Goal: Task Accomplishment & Management: Manage account settings

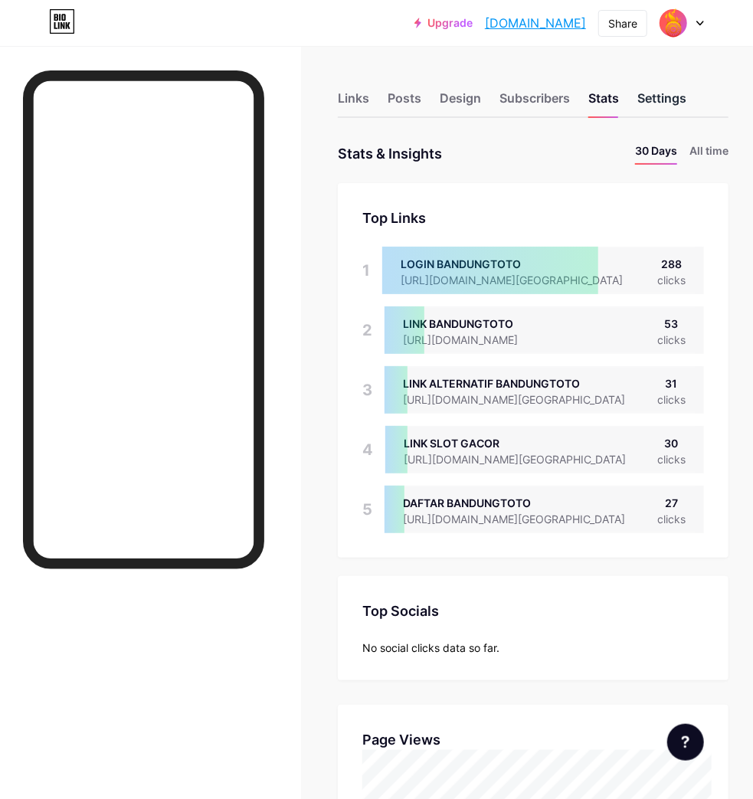
click at [662, 93] on div "Settings" at bounding box center [662, 103] width 49 height 28
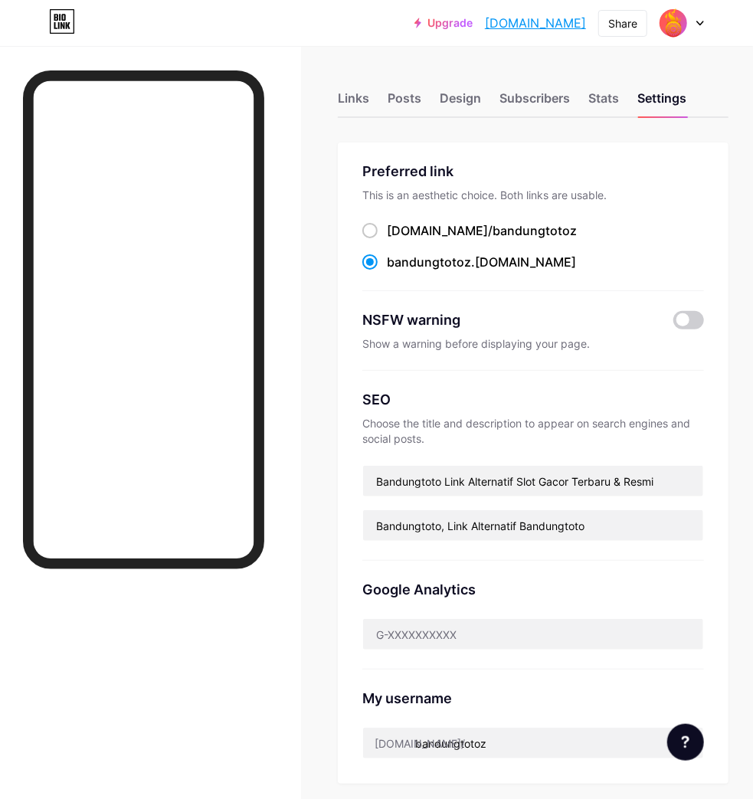
click at [742, 233] on div "Links Posts Design Subscribers Stats Settings Preferred link This is an aesthet…" at bounding box center [376, 644] width 753 height 1196
click at [379, 481] on input "Bandungtoto Link Alternatif Slot Gacor Terbaru & Resmi" at bounding box center [533, 481] width 340 height 31
click at [401, 481] on input "Bandungtoto Link Alternatif Slot Gacor Terbaru & Resmi" at bounding box center [533, 481] width 340 height 31
drag, startPoint x: 401, startPoint y: 481, endPoint x: 664, endPoint y: 484, distance: 263.6
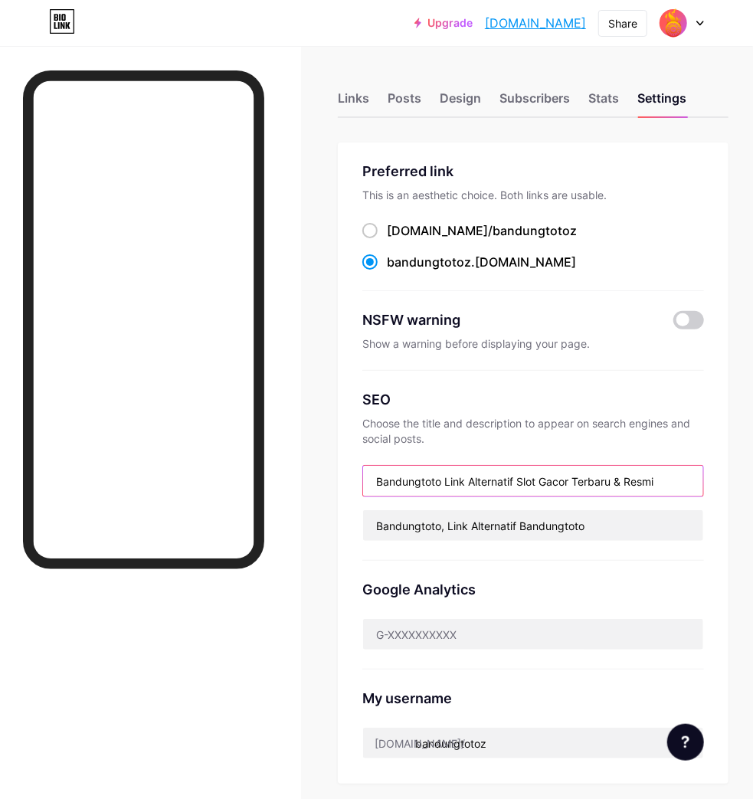
click at [664, 484] on input "Bandungtoto Link Alternatif Slot Gacor Terbaru & Resmi" at bounding box center [533, 481] width 340 height 31
click at [682, 477] on input "Bandungtoto Link Alternatif Slot Gacor Terbaru & Resmi" at bounding box center [533, 481] width 340 height 31
paste input "Link Slot Gacor – Situs Resmi Mudah Maxwin"
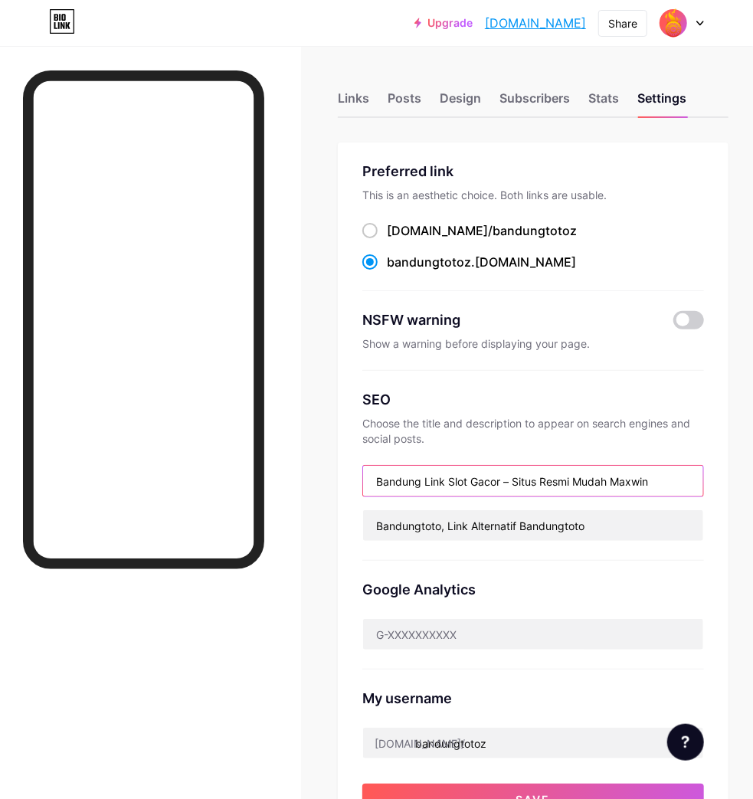
click at [425, 477] on input "Bandung Link Slot Gacor – Situs Resmi Mudah Maxwin" at bounding box center [533, 481] width 340 height 31
click at [696, 484] on input "Bandungtoto Link Slot Gacor – Situs Resmi Mudah Maxwin" at bounding box center [533, 481] width 340 height 31
click at [343, 586] on div "Preferred link This is an aesthetic choice. Both links are usable. [DOMAIN_NAME…" at bounding box center [533, 491] width 391 height 697
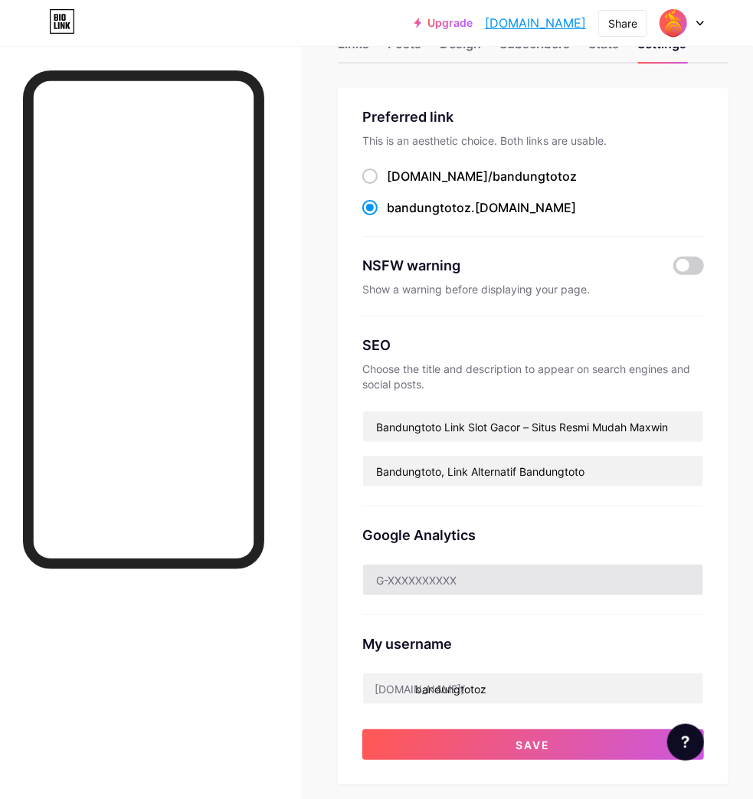
scroll to position [85, 0]
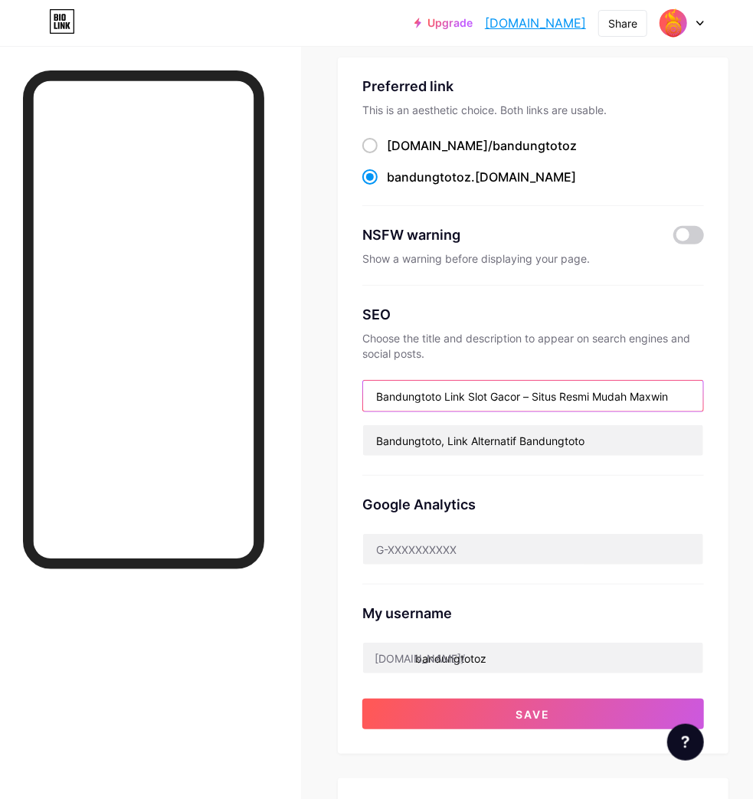
click at [408, 389] on input "Bandungtoto Link Slot Gacor – Situs Resmi Mudah Maxwin" at bounding box center [533, 396] width 340 height 31
click at [559, 392] on input "Bandungtoto Link Slot Gacor – Situs Resmi Mudah Maxwin" at bounding box center [533, 396] width 340 height 31
paste input ": Link Gacor Mudah [PERSON_NAME]"
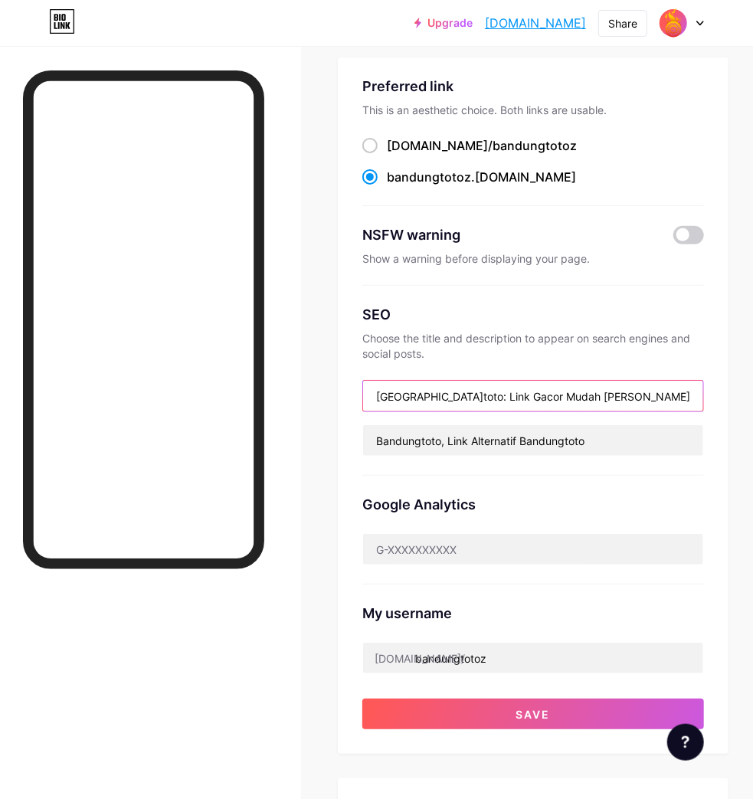
click at [638, 394] on input "[GEOGRAPHIC_DATA]toto: Link Gacor Mudah [PERSON_NAME]" at bounding box center [533, 396] width 340 height 31
paste input "Drama"
drag, startPoint x: 448, startPoint y: 393, endPoint x: 514, endPoint y: 400, distance: 66.3
click at [448, 392] on input "[GEOGRAPHIC_DATA]toto: Link Gacor Mudah [PERSON_NAME] Drama" at bounding box center [533, 396] width 340 height 31
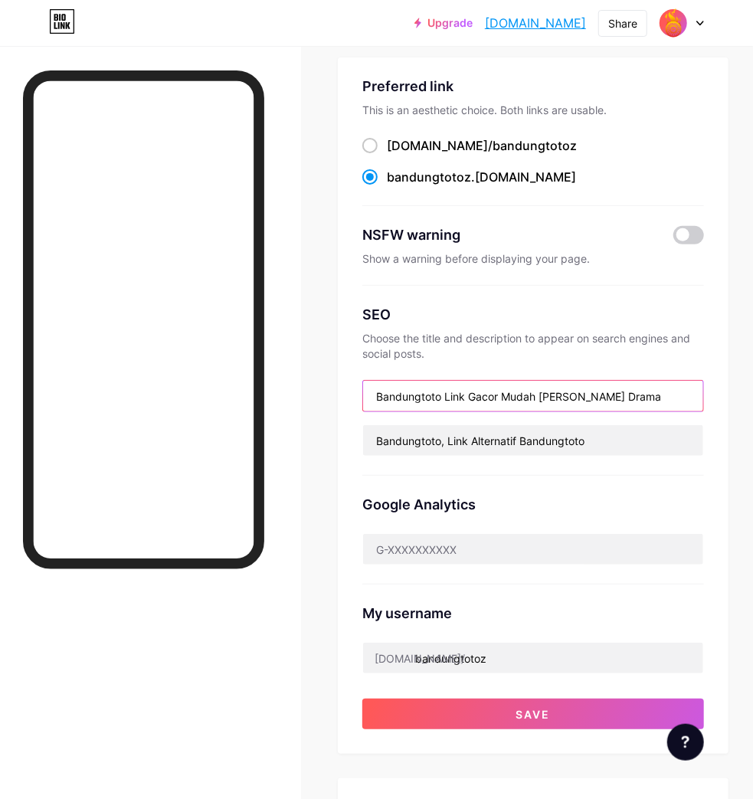
click at [672, 392] on input "Bandungtoto Link Gacor Mudah [PERSON_NAME] Drama" at bounding box center [533, 396] width 340 height 31
click at [693, 395] on input "Bandungtoto Link Gacor Mudah [PERSON_NAME] Drama" at bounding box center [533, 396] width 340 height 31
click at [700, 383] on input "Bandungtoto Link Gacor Mudah [PERSON_NAME] Drama" at bounding box center [533, 396] width 340 height 31
paste input "🔥"
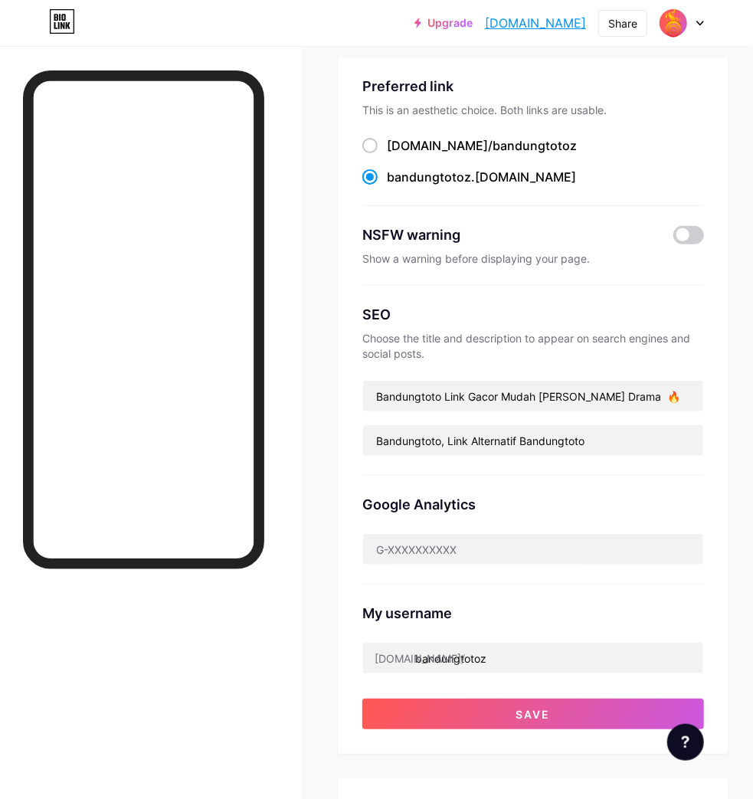
click at [681, 467] on div "SEO Choose the title and description to appear on search engines and social pos…" at bounding box center [534, 381] width 342 height 190
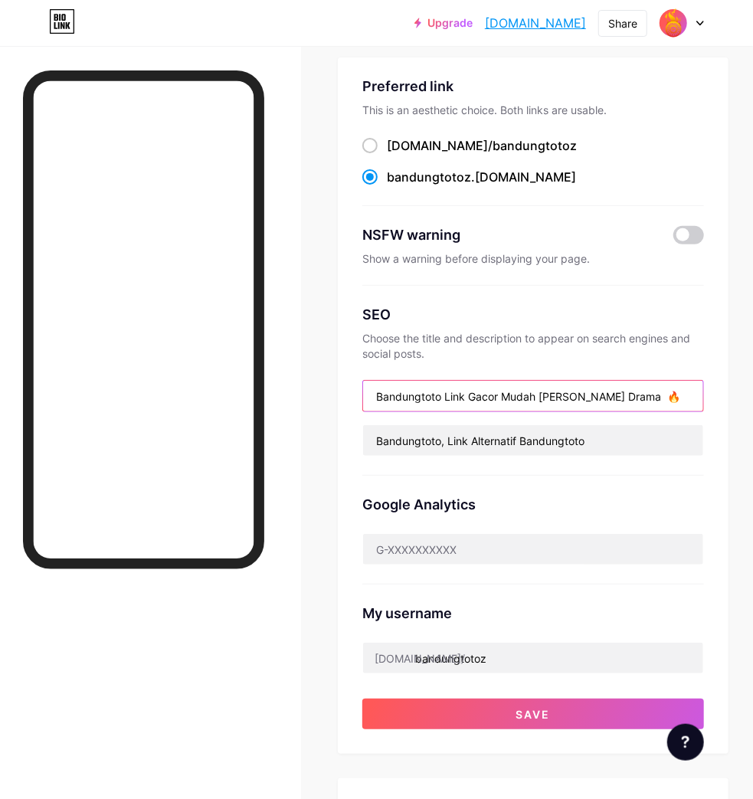
click at [682, 395] on input "Bandungtoto Link Gacor Mudah [PERSON_NAME] Drama 🔥" at bounding box center [533, 396] width 340 height 31
click at [682, 395] on input "Bandungtoto Link Gacor Mudah [PERSON_NAME] Drama!" at bounding box center [533, 396] width 340 height 31
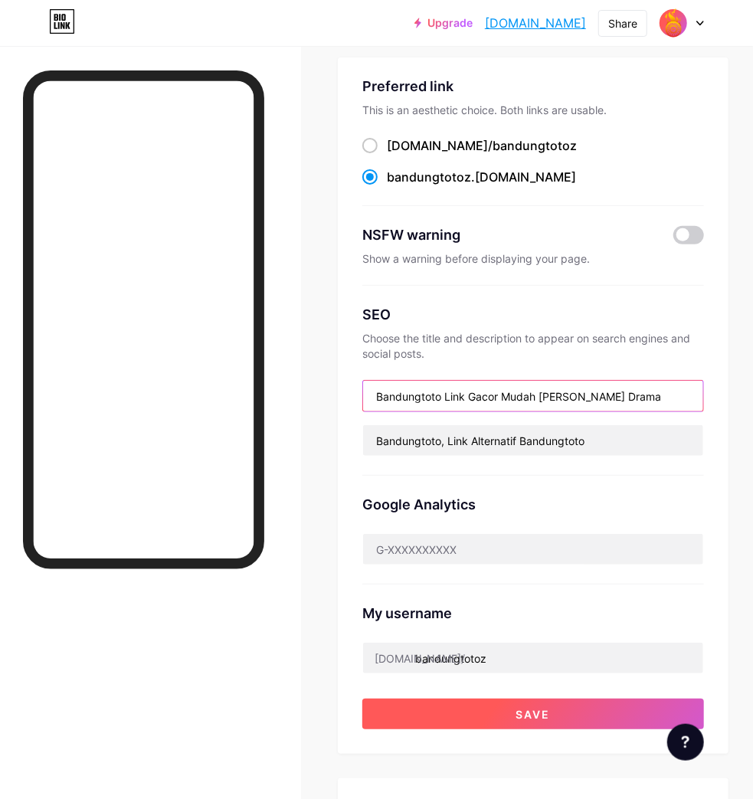
type input "Bandungtoto Link Gacor Mudah [PERSON_NAME] Drama"
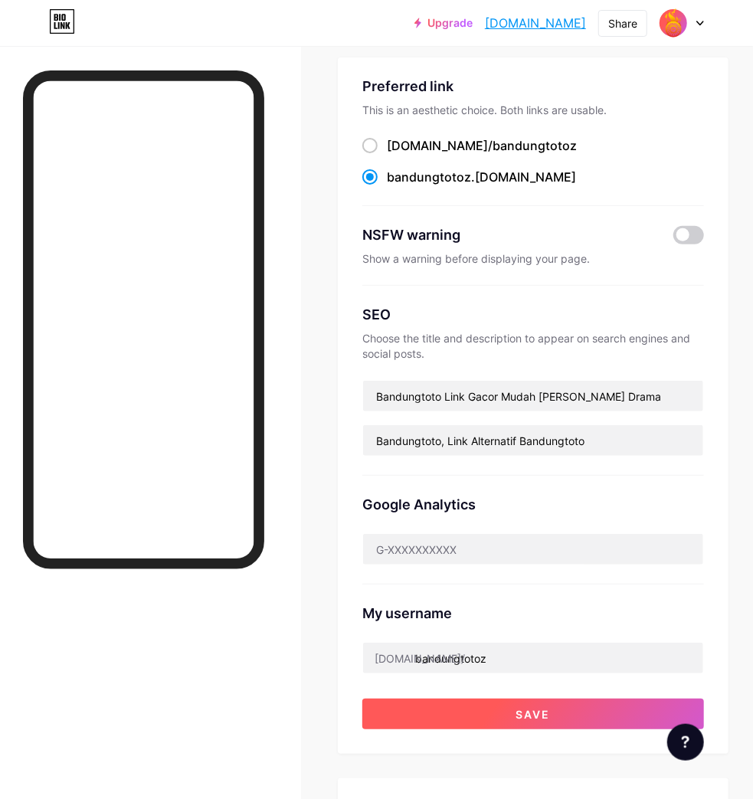
click at [536, 711] on span "Save" at bounding box center [534, 714] width 34 height 13
